Goal: Transaction & Acquisition: Purchase product/service

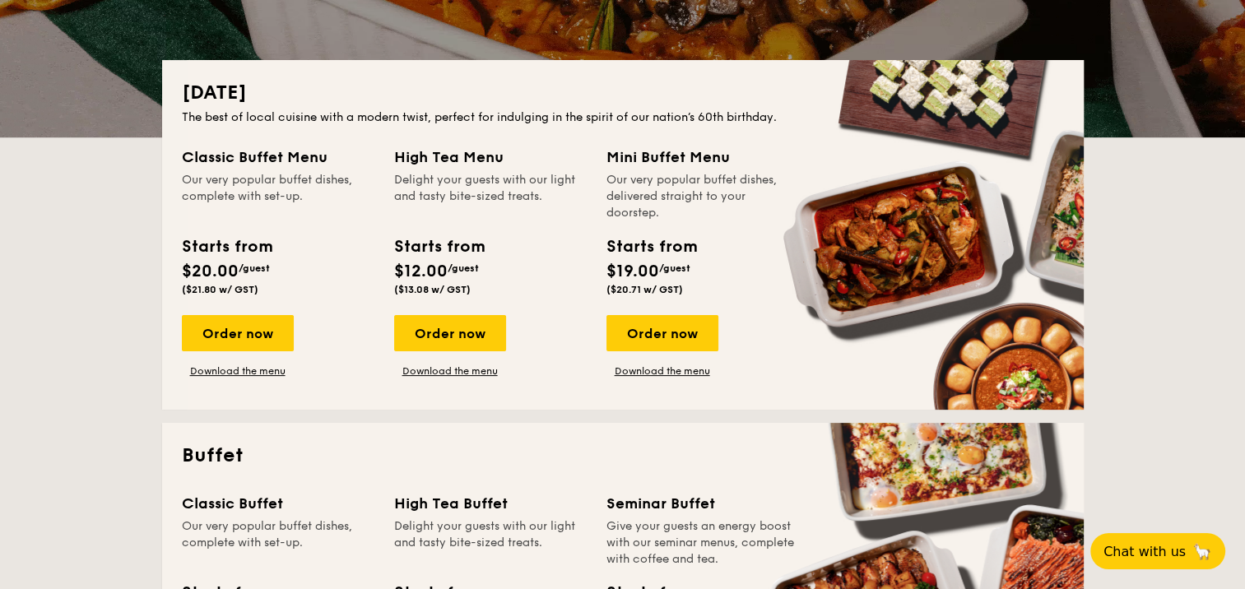
scroll to position [494, 0]
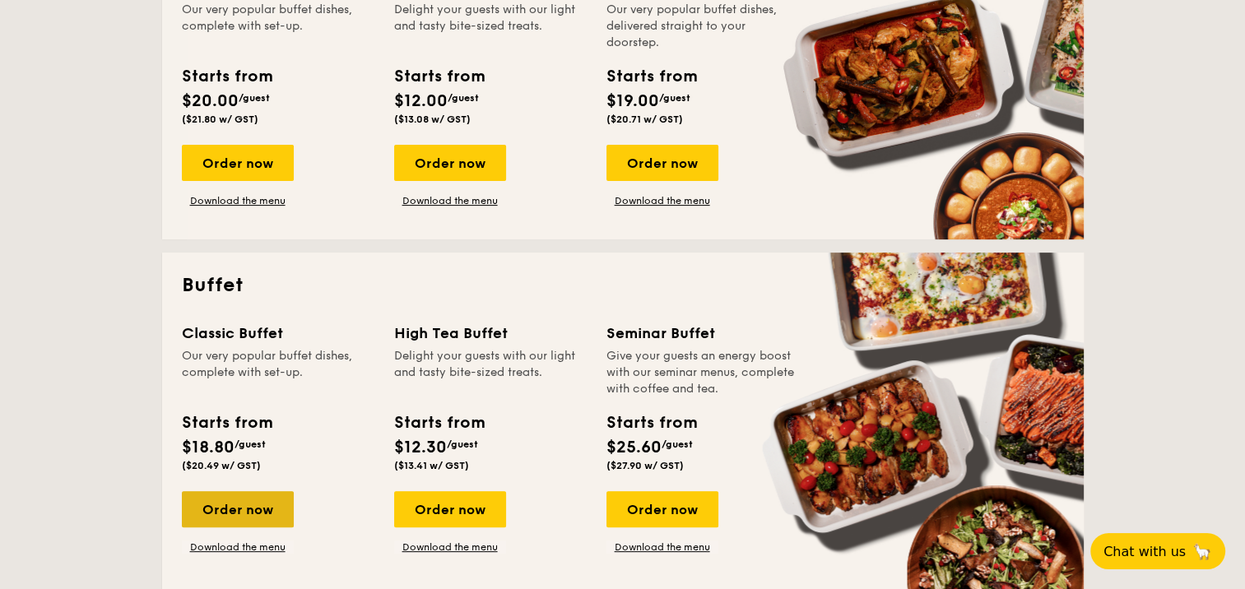
click at [240, 510] on div "Order now" at bounding box center [238, 509] width 112 height 36
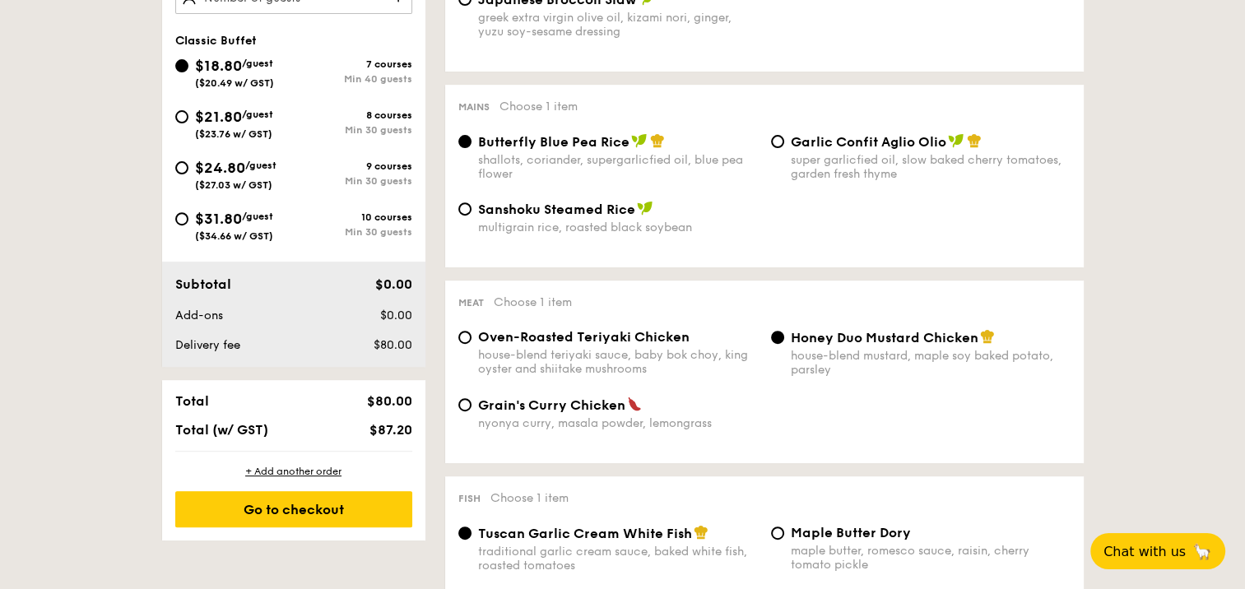
scroll to position [576, 0]
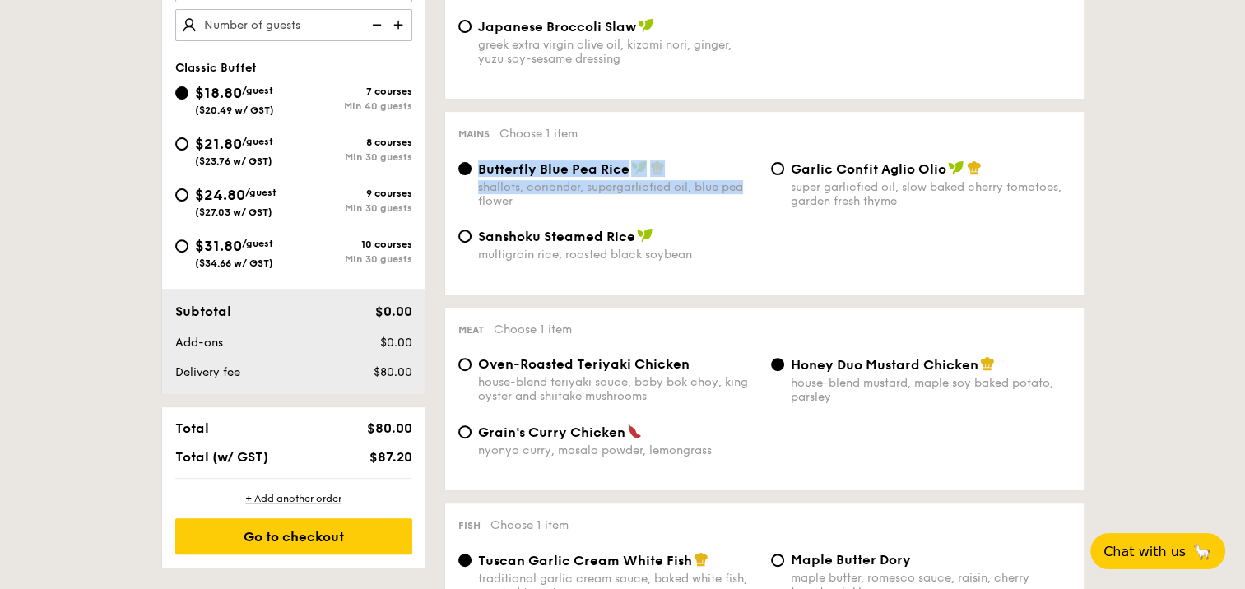
drag, startPoint x: 753, startPoint y: 187, endPoint x: 473, endPoint y: 176, distance: 280.1
click at [473, 176] on div "Butterfly Blue Pea Rice shallots, coriander, supergarlicfied oil, blue pea flow…" at bounding box center [608, 185] width 313 height 48
click at [478, 171] on div "Butterfly Blue Pea Rice shallots, coriander, supergarlicfied oil, blue pea flow…" at bounding box center [618, 185] width 280 height 48
drag, startPoint x: 477, startPoint y: 171, endPoint x: 500, endPoint y: 169, distance: 23.2
copy div "Butterfly Blue Pea Rice shallots, coriander, supergarlicfied oil, blue pea flow…"
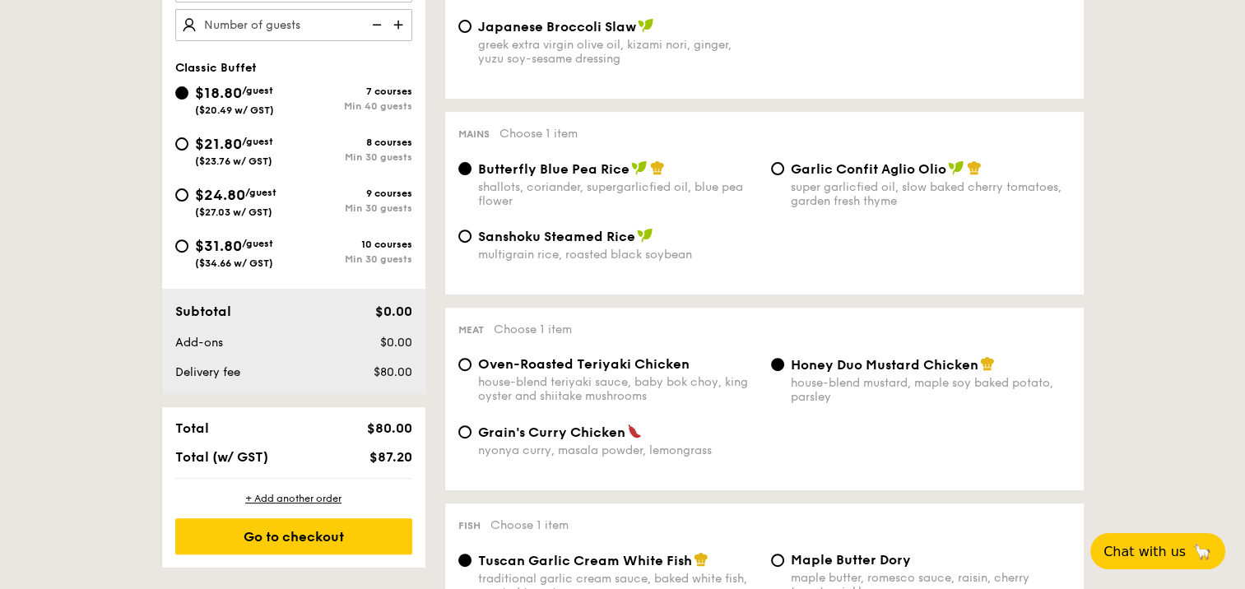
click at [747, 242] on div "Sanshoku Steamed Rice" at bounding box center [618, 236] width 280 height 16
click at [472, 242] on input "Sanshoku Steamed Rice multigrain rice, roasted black soybean" at bounding box center [464, 236] width 13 height 13
radio input "true"
